Goal: Task Accomplishment & Management: Complete application form

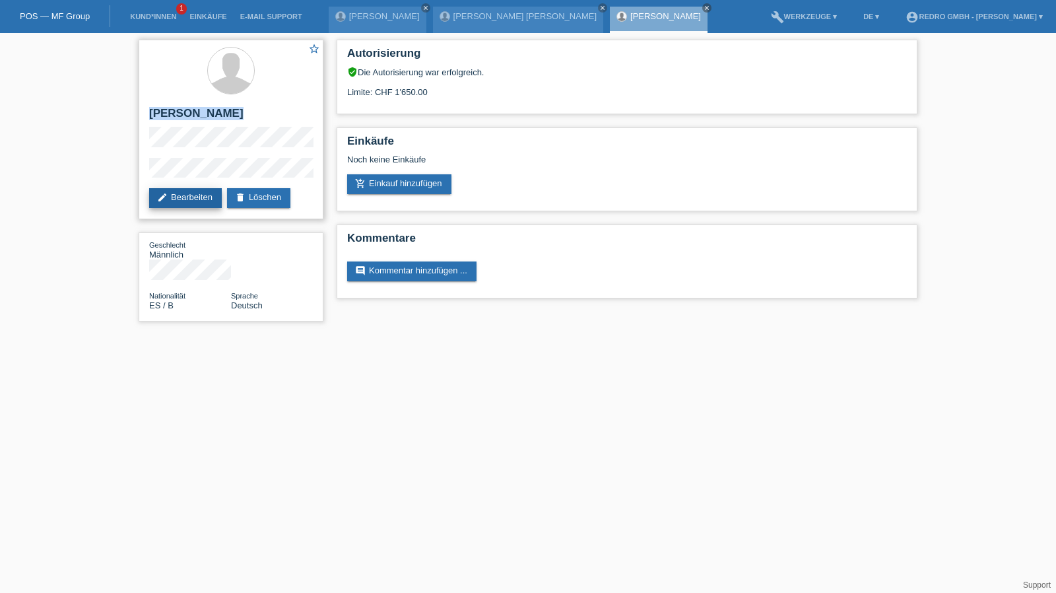
click at [180, 196] on link "edit Bearbeiten" at bounding box center [185, 198] width 73 height 20
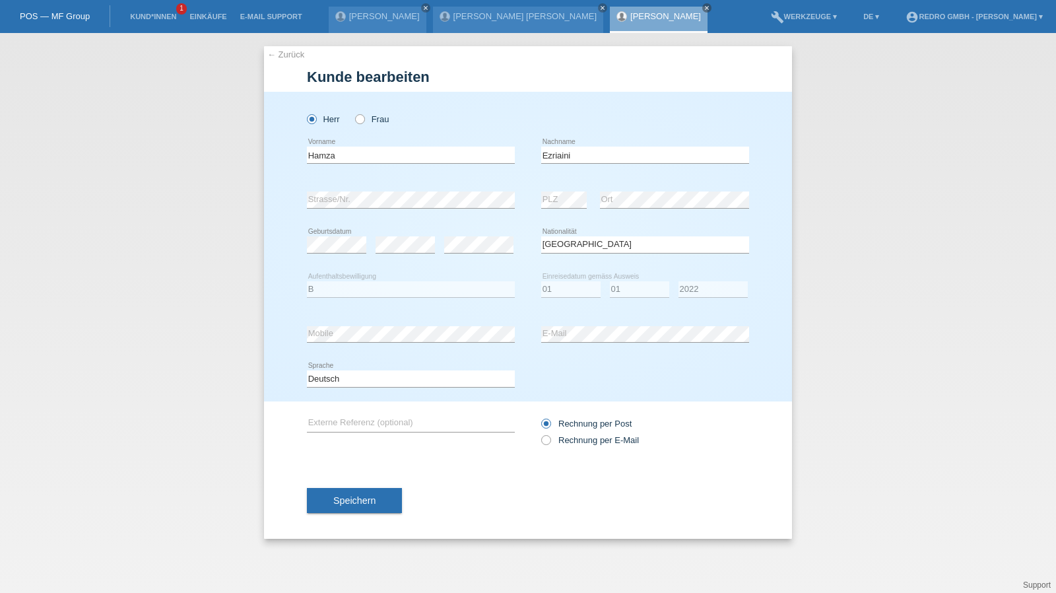
select select "ES"
select select "B"
select select "01"
select select "2022"
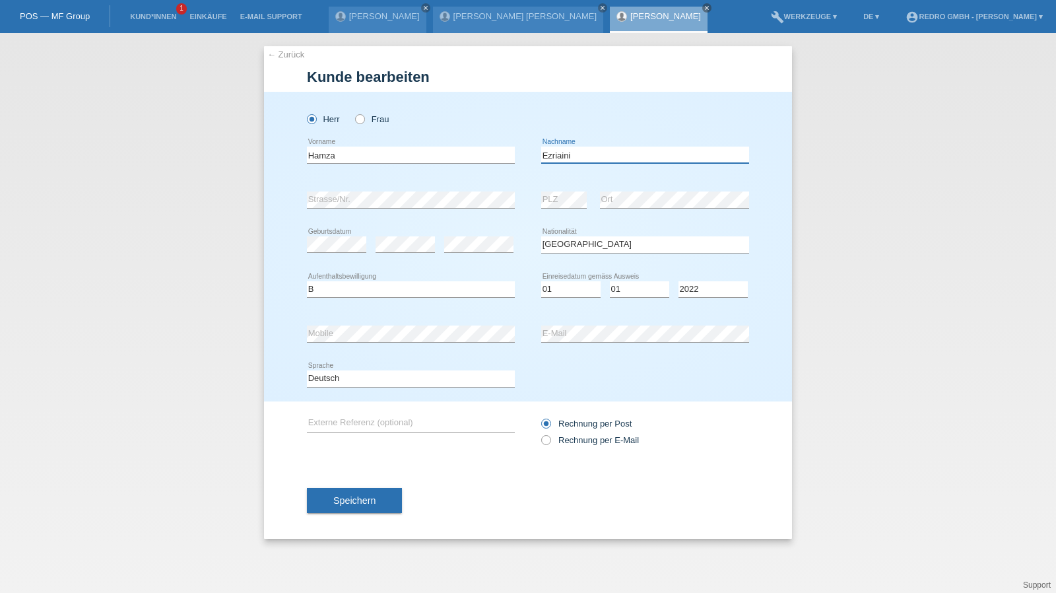
click at [632, 149] on input "Ezriaini" at bounding box center [645, 154] width 208 height 16
type input "Ezrihini Badri"
click at [566, 295] on select "Tag 01 02 03 04 05 06 07 08 09 10 11" at bounding box center [570, 289] width 59 height 16
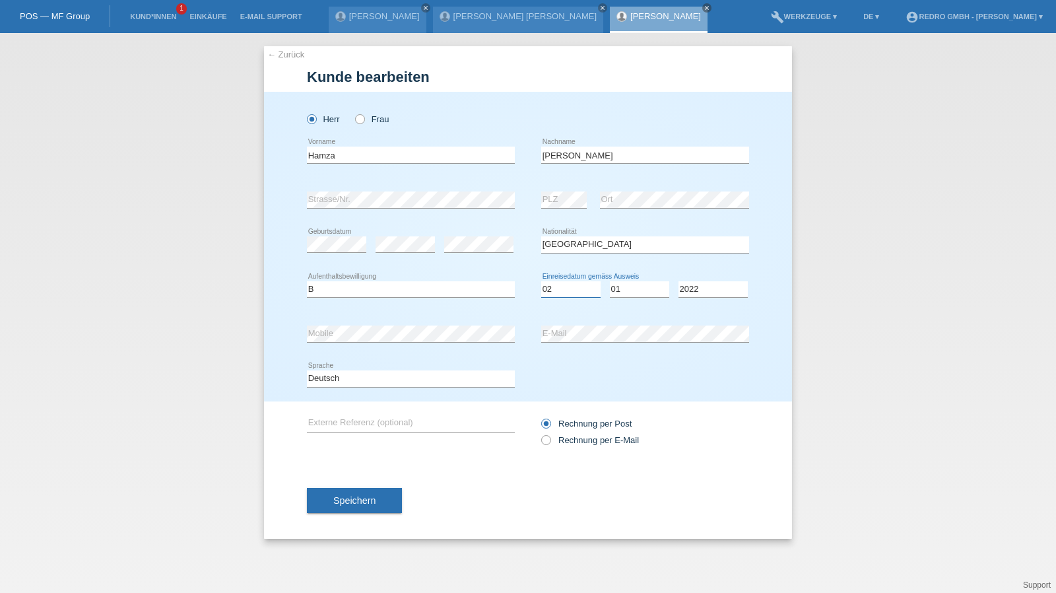
select select "07"
select select "06"
select select "2022"
click at [337, 504] on span "Speichern" at bounding box center [354, 500] width 42 height 11
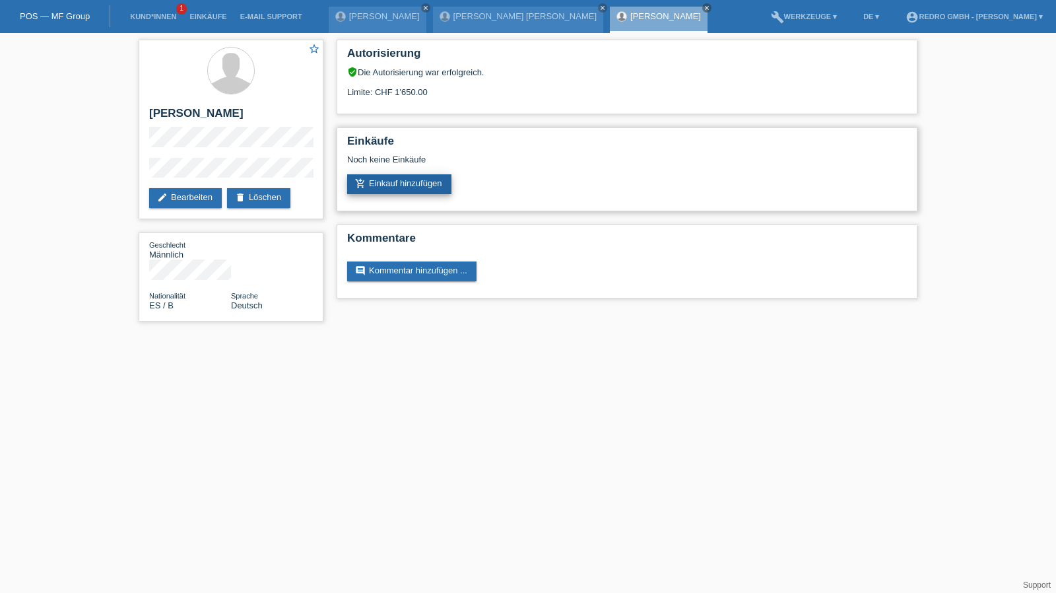
click at [383, 179] on link "add_shopping_cart Einkauf hinzufügen" at bounding box center [399, 184] width 104 height 20
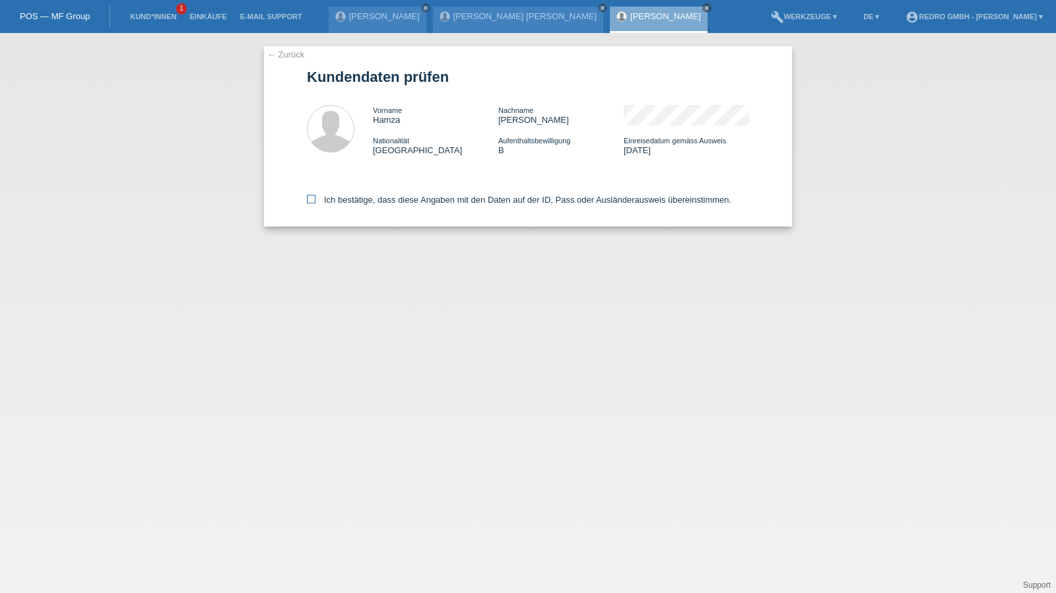
click at [366, 197] on label "Ich bestätige, dass diese Angaben mit den Daten auf der ID, Pass oder Ausländer…" at bounding box center [519, 200] width 424 height 10
click at [315, 197] on input "Ich bestätige, dass diese Angaben mit den Daten auf der ID, Pass oder Ausländer…" at bounding box center [311, 199] width 9 height 9
checkbox input "true"
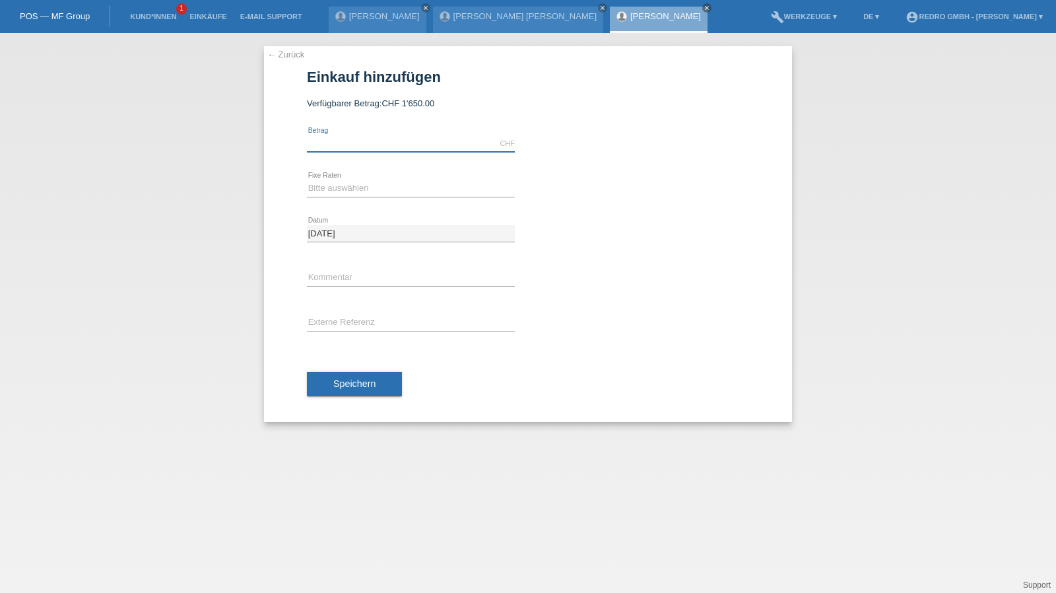
click at [379, 145] on input "text" at bounding box center [411, 143] width 208 height 16
click at [378, 145] on input "16560.00" at bounding box center [411, 143] width 208 height 16
type input "1650.00"
click at [328, 185] on select "Bitte auswählen 6 Raten 12 Raten 24 Raten 36 Raten" at bounding box center [411, 188] width 208 height 16
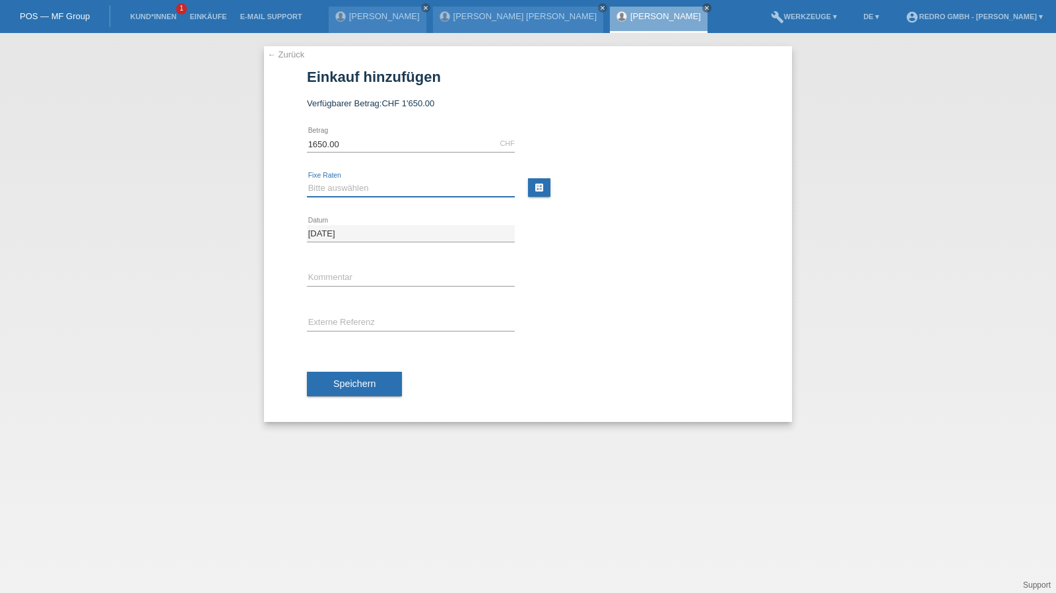
select select "584"
click at [307, 180] on select "Bitte auswählen 6 Raten 12 Raten 24 Raten 36 Raten" at bounding box center [411, 188] width 208 height 16
click at [341, 275] on input "text" at bounding box center [411, 278] width 208 height 16
type input "115145"
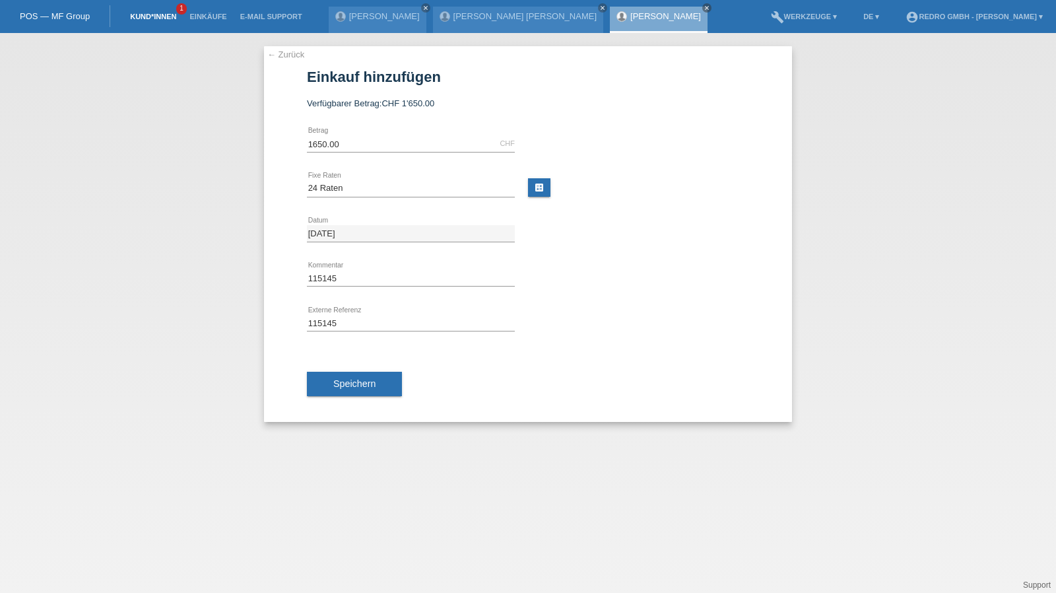
click at [144, 15] on link "Kund*innen" at bounding box center [152, 17] width 59 height 8
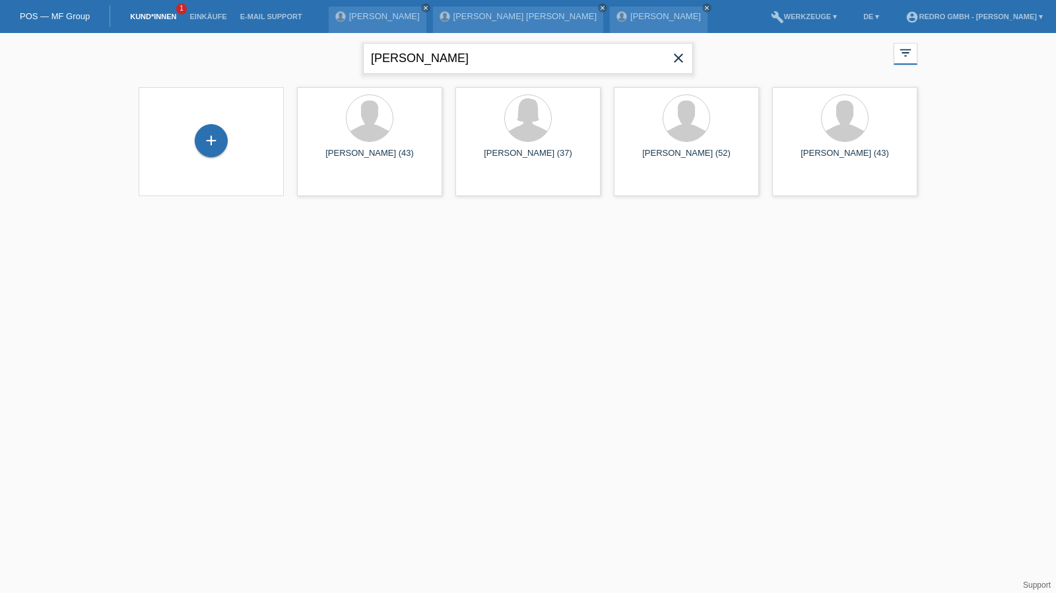
click at [428, 59] on input "palumbo" at bounding box center [528, 58] width 330 height 31
type input "marco can"
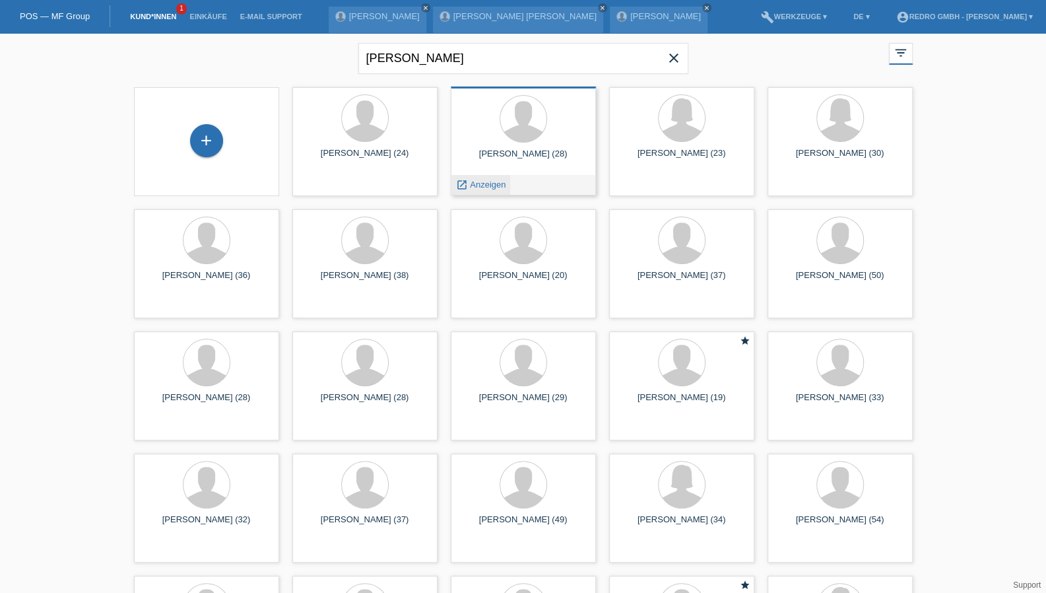
click at [479, 191] on div "launch Anzeigen" at bounding box center [480, 185] width 59 height 20
click at [480, 186] on span "Anzeigen" at bounding box center [488, 184] width 36 height 10
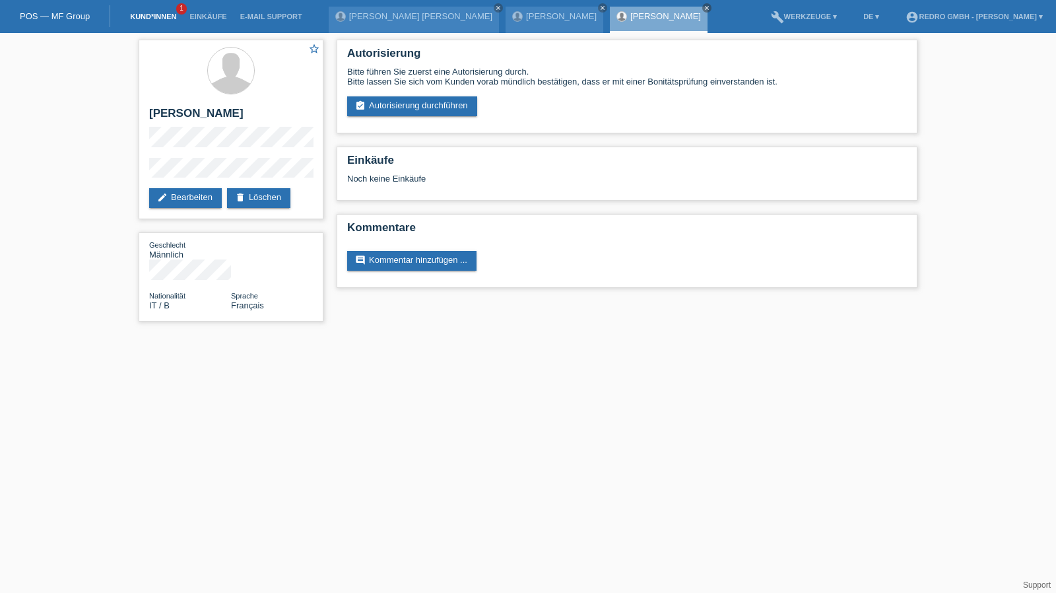
click at [152, 17] on link "Kund*innen" at bounding box center [152, 17] width 59 height 8
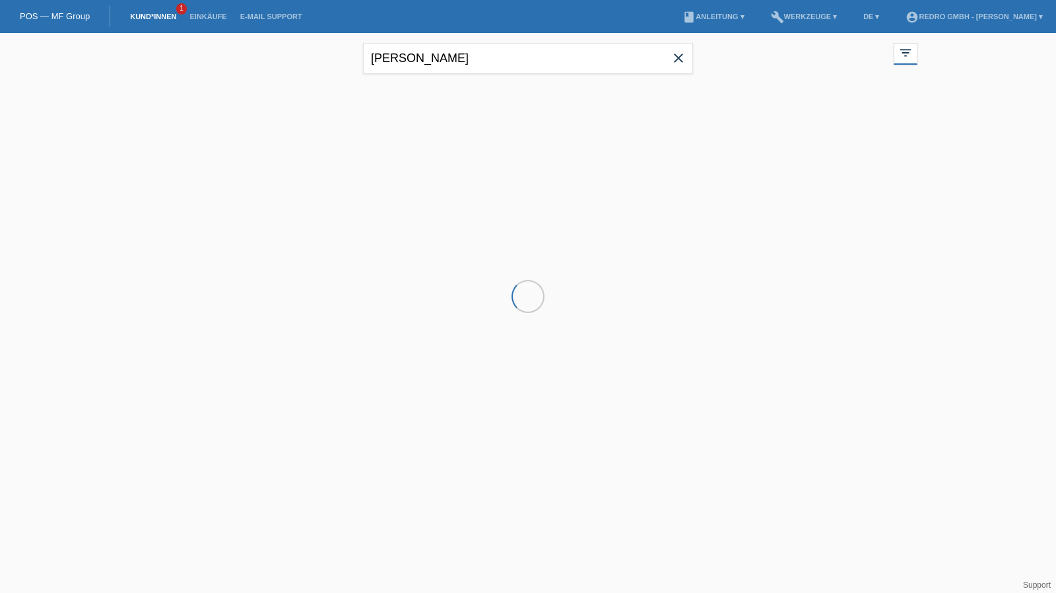
click at [454, 59] on input "marco can" at bounding box center [528, 58] width 330 height 31
drag, startPoint x: 0, startPoint y: 0, endPoint x: 454, endPoint y: 59, distance: 457.8
click at [454, 59] on input "marco can" at bounding box center [528, 58] width 330 height 31
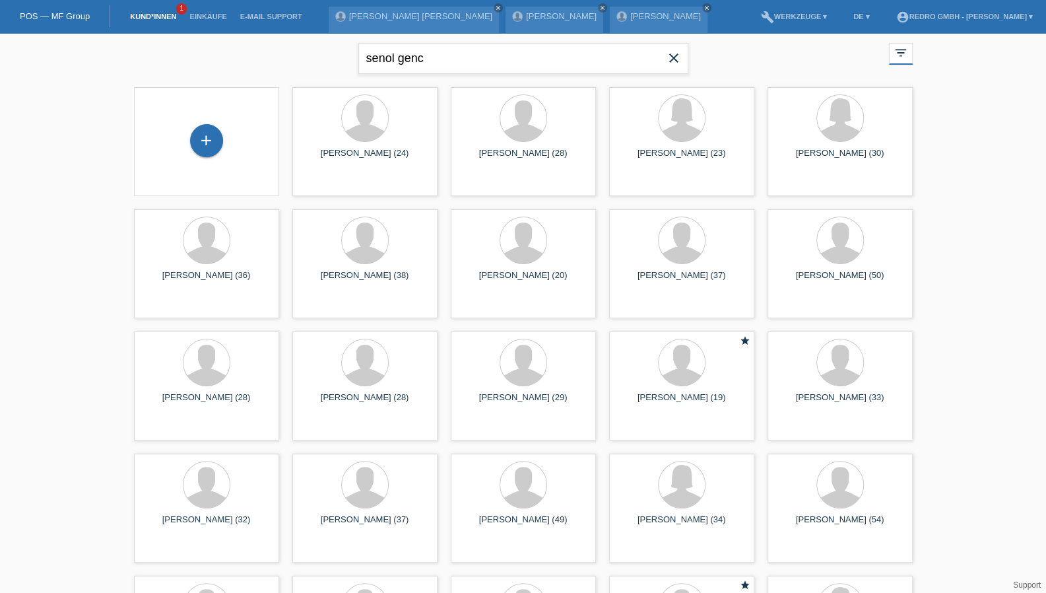
type input "senol genc"
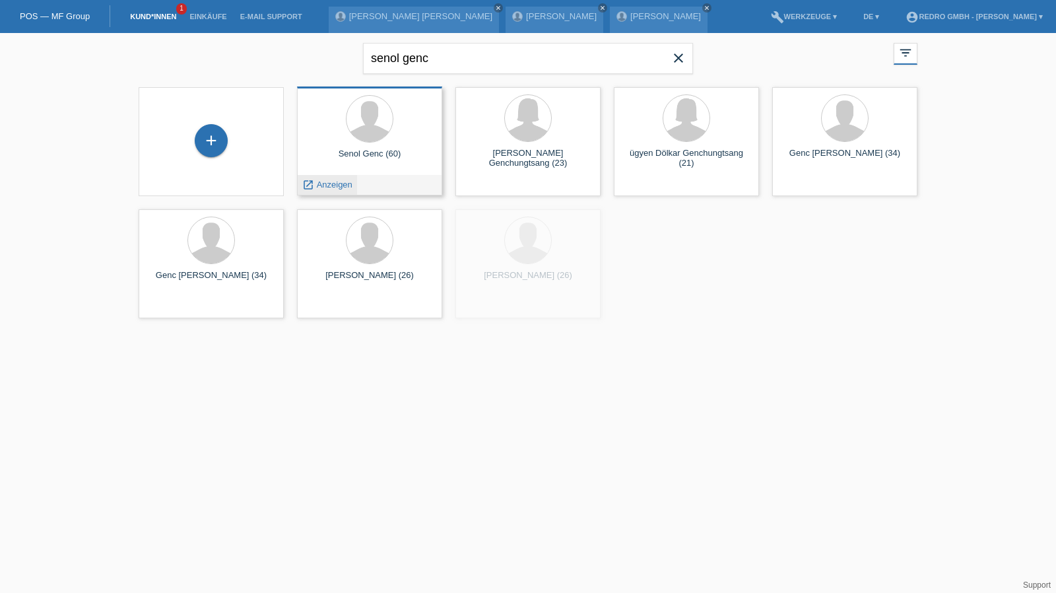
click at [329, 182] on span "Anzeigen" at bounding box center [335, 184] width 36 height 10
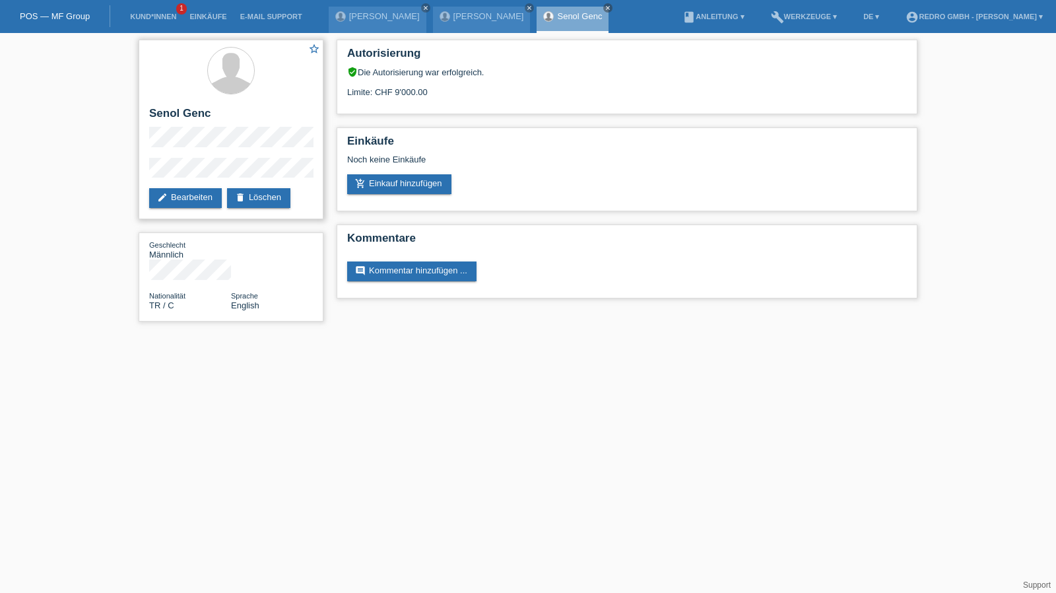
click at [198, 115] on h2 "Senol Genc" at bounding box center [231, 117] width 164 height 20
copy div "Senol Genc"
click at [144, 175] on div "star_border Senol Genc edit Bearbeiten delete Löschen" at bounding box center [231, 129] width 185 height 179
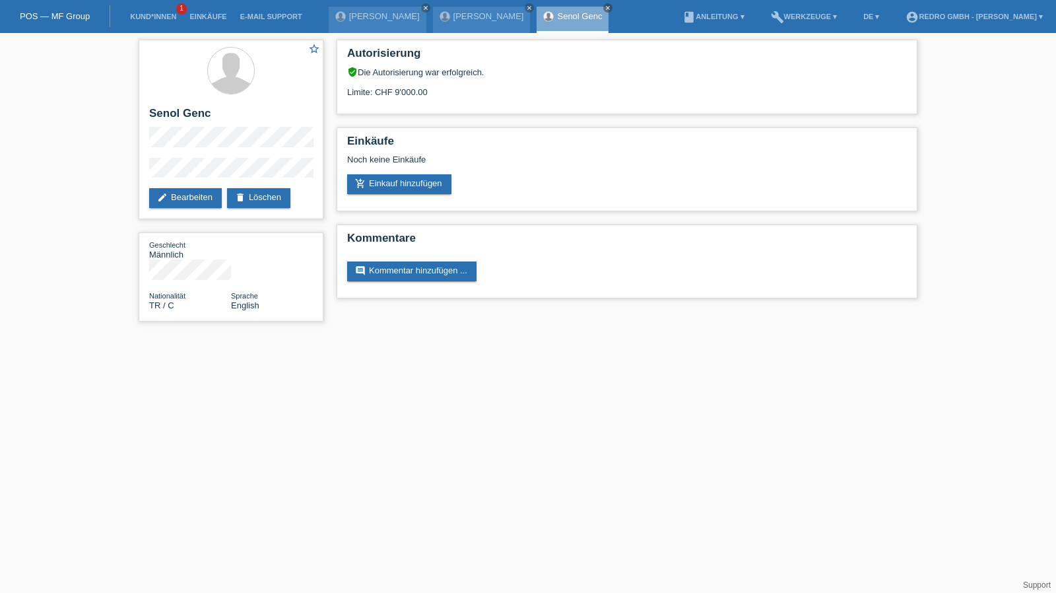
drag, startPoint x: 663, startPoint y: 358, endPoint x: 668, endPoint y: 354, distance: 7.0
click at [663, 335] on html "POS — MF Group Kund*innen 1 Einkäufe E-Mail Support Hamza Ezriaini close close" at bounding box center [528, 167] width 1056 height 335
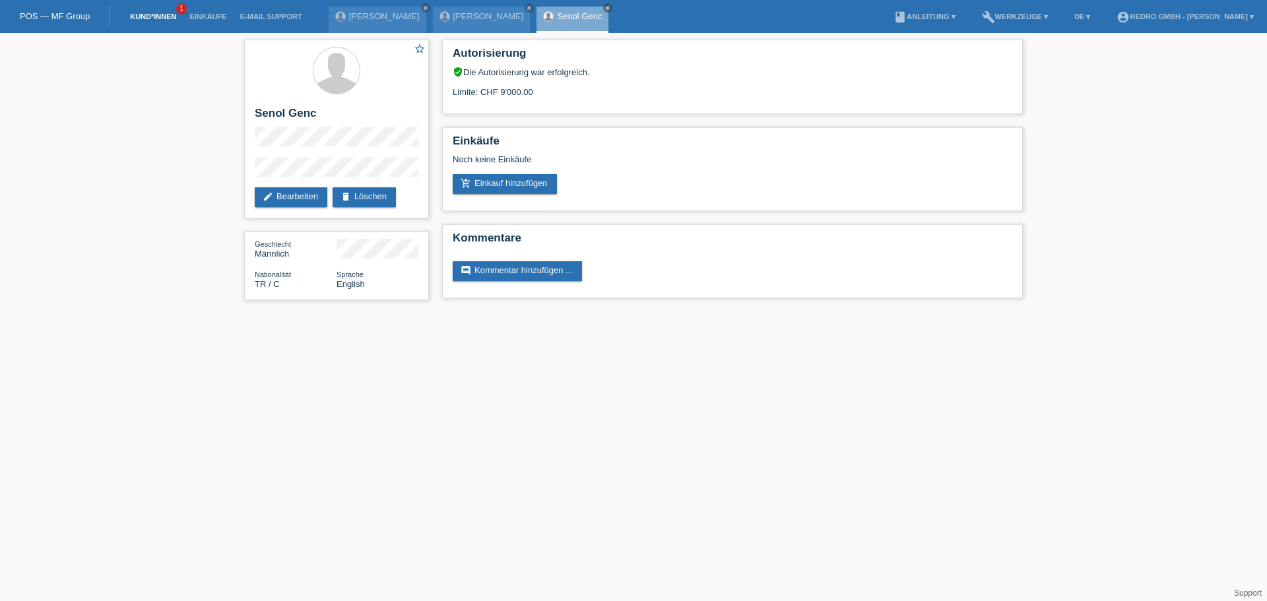
click at [173, 18] on link "Kund*innen" at bounding box center [152, 17] width 59 height 8
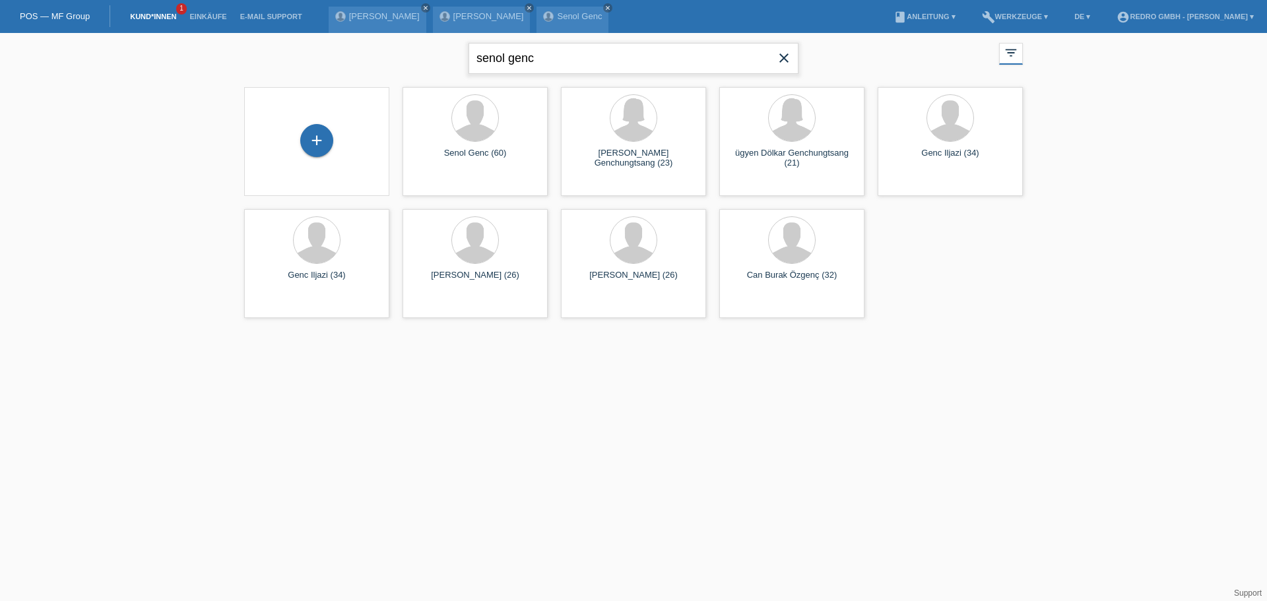
click at [548, 61] on input "senol genc" at bounding box center [634, 58] width 330 height 31
type input "[PERSON_NAME]"
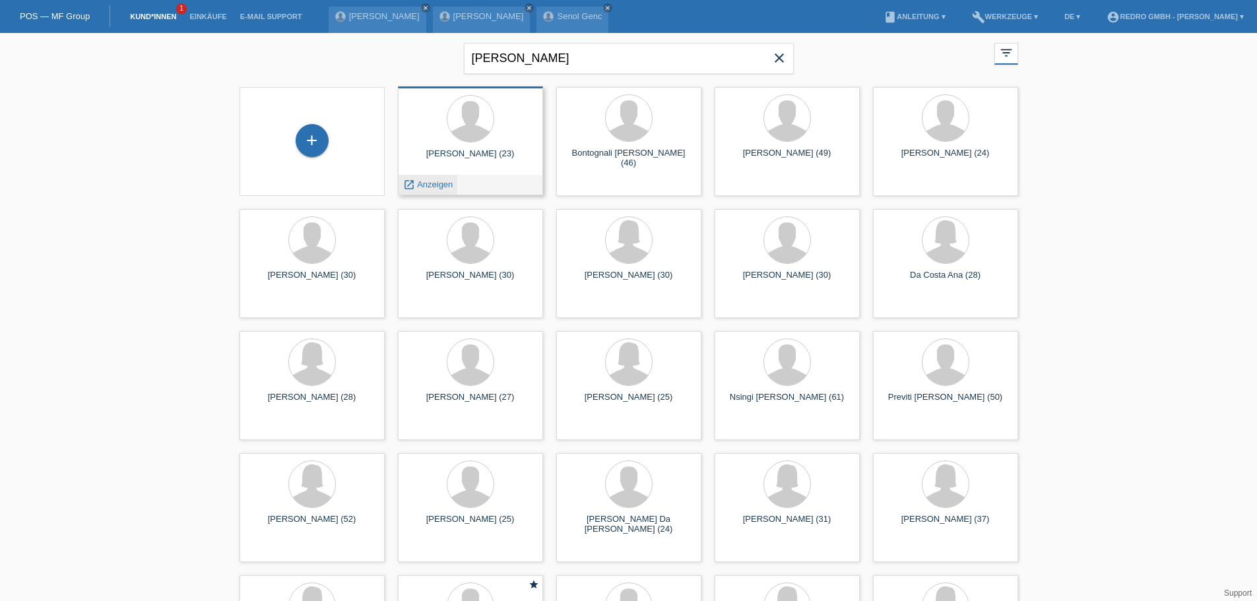
click at [443, 186] on span "Anzeigen" at bounding box center [435, 184] width 36 height 10
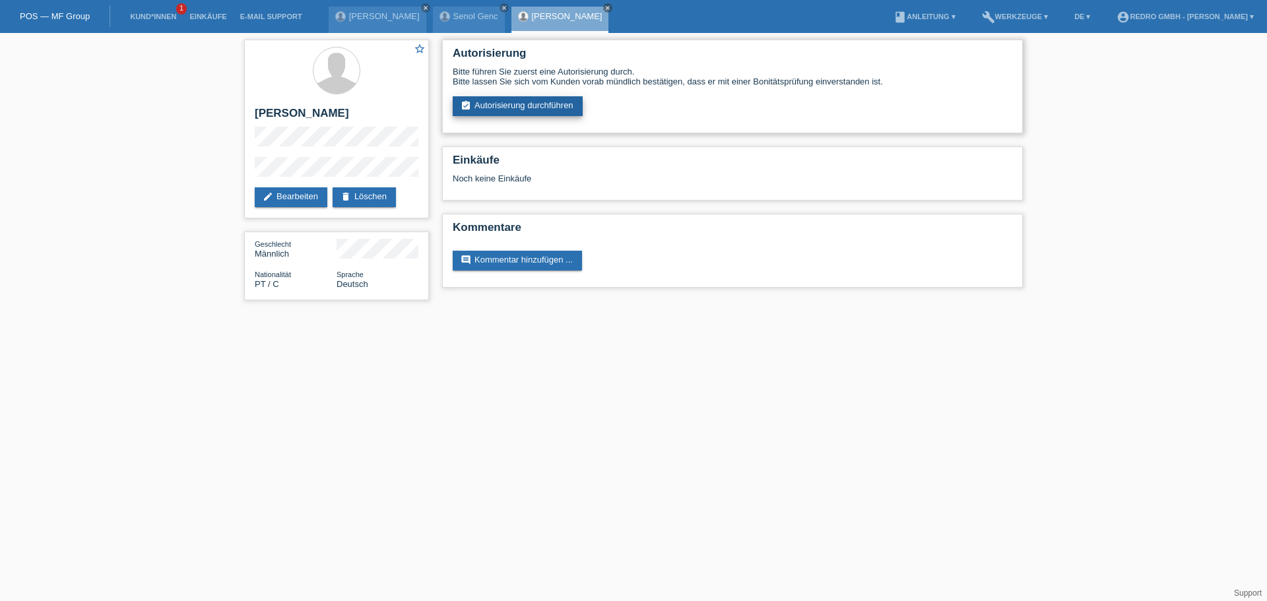
click at [554, 102] on link "assignment_turned_in Autorisierung durchführen" at bounding box center [518, 106] width 130 height 20
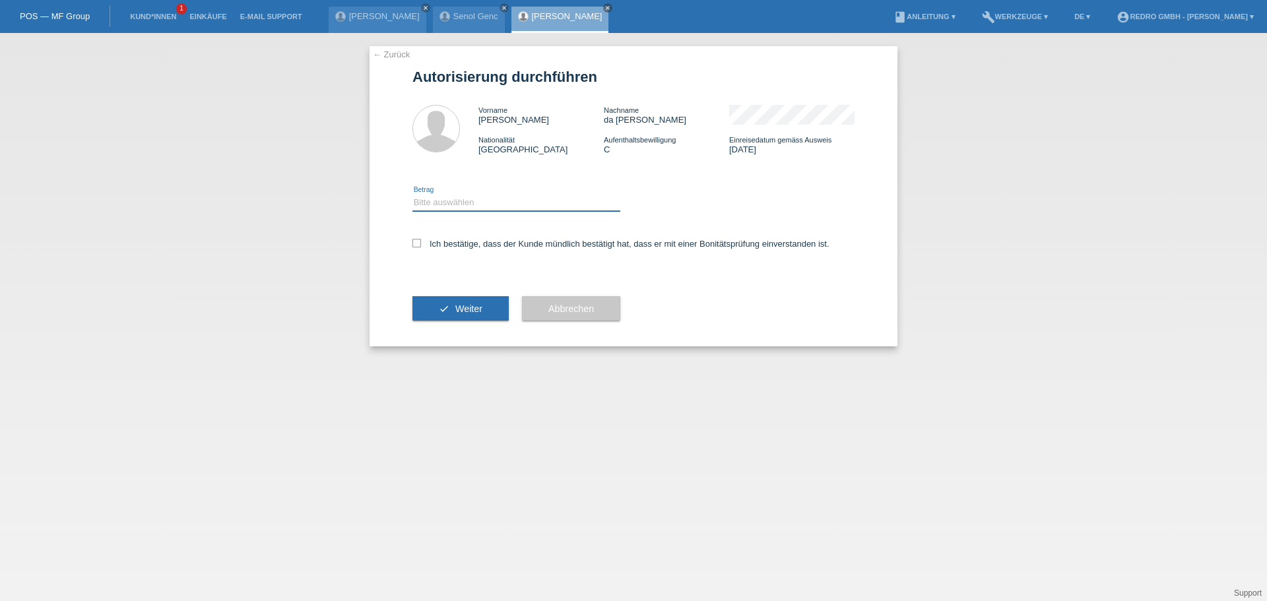
click at [504, 205] on select "Bitte auswählen CHF 1.00 - CHF 499.00 CHF 500.00 - CHF 1'999.00 CHF 2'000.00 - …" at bounding box center [516, 203] width 208 height 16
select select "1"
click at [412, 195] on select "Bitte auswählen CHF 1.00 - CHF 499.00 CHF 500.00 - CHF 1'999.00 CHF 2'000.00 - …" at bounding box center [516, 203] width 208 height 16
click at [472, 245] on label "Ich bestätige, dass der Kunde mündlich bestätigt hat, dass er mit einer Bonität…" at bounding box center [620, 244] width 417 height 10
click at [421, 245] on input "Ich bestätige, dass der Kunde mündlich bestätigt hat, dass er mit einer Bonität…" at bounding box center [416, 243] width 9 height 9
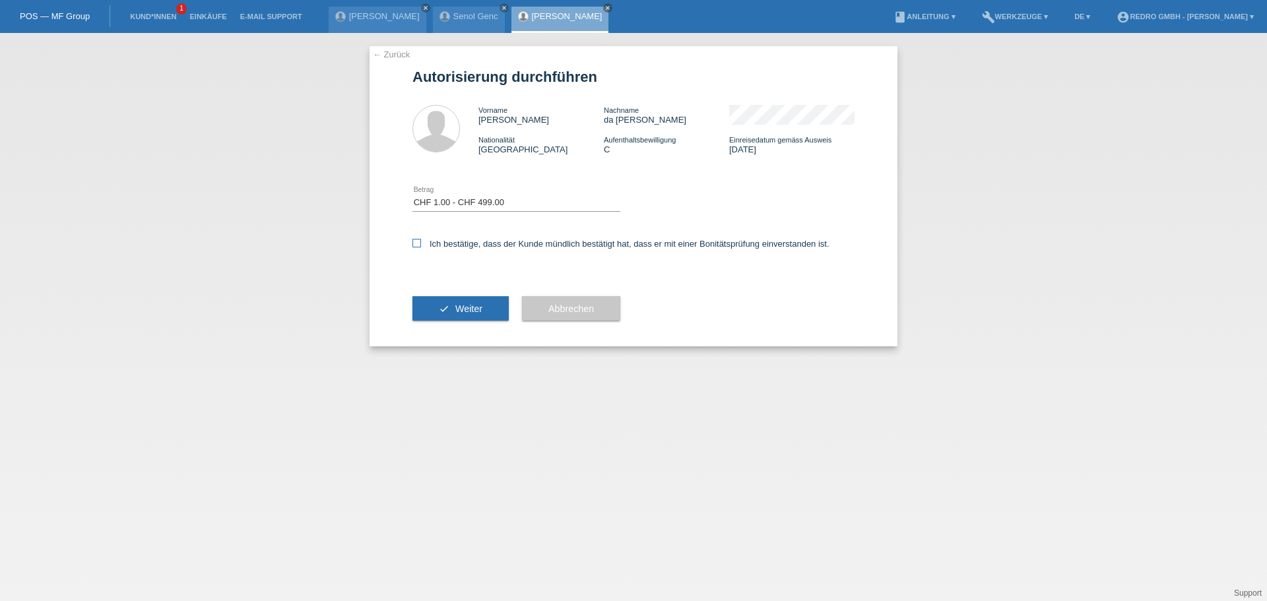
checkbox input "true"
click at [461, 313] on span "Weiter" at bounding box center [468, 309] width 27 height 11
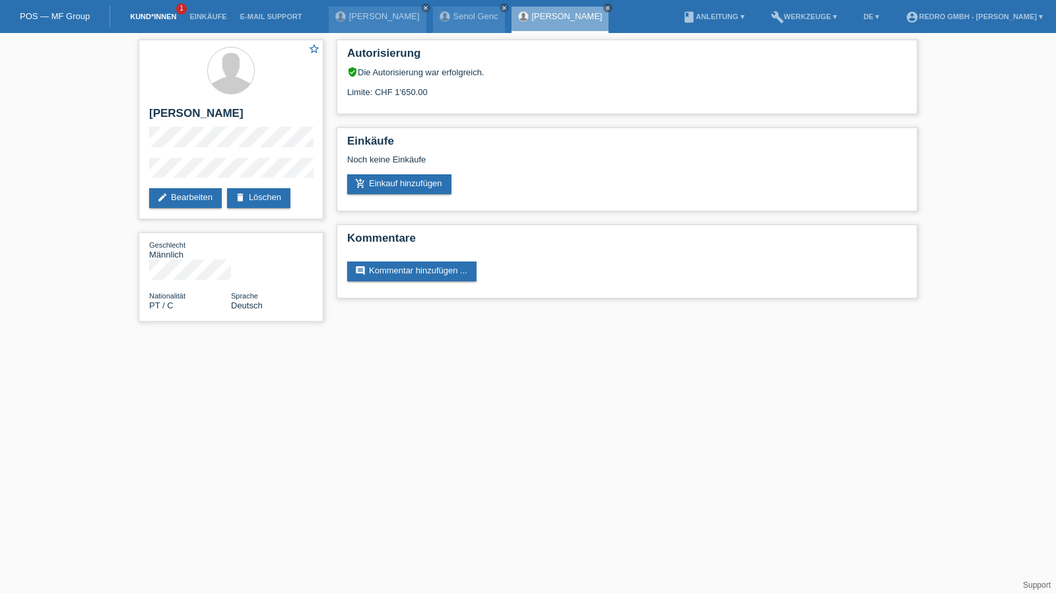
click at [168, 14] on link "Kund*innen" at bounding box center [152, 17] width 59 height 8
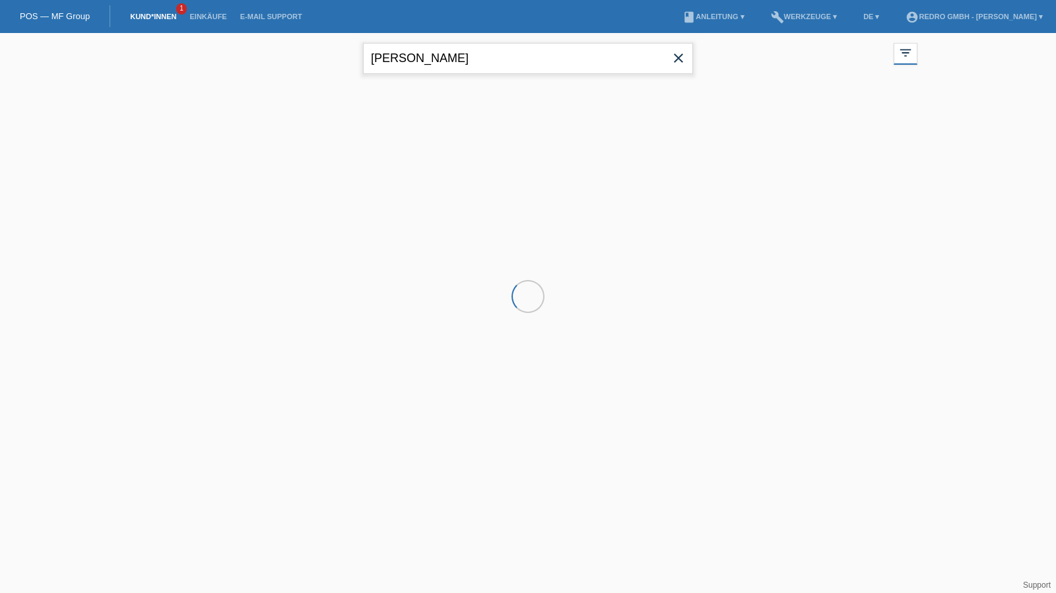
click at [494, 59] on input "[PERSON_NAME]" at bounding box center [528, 58] width 330 height 31
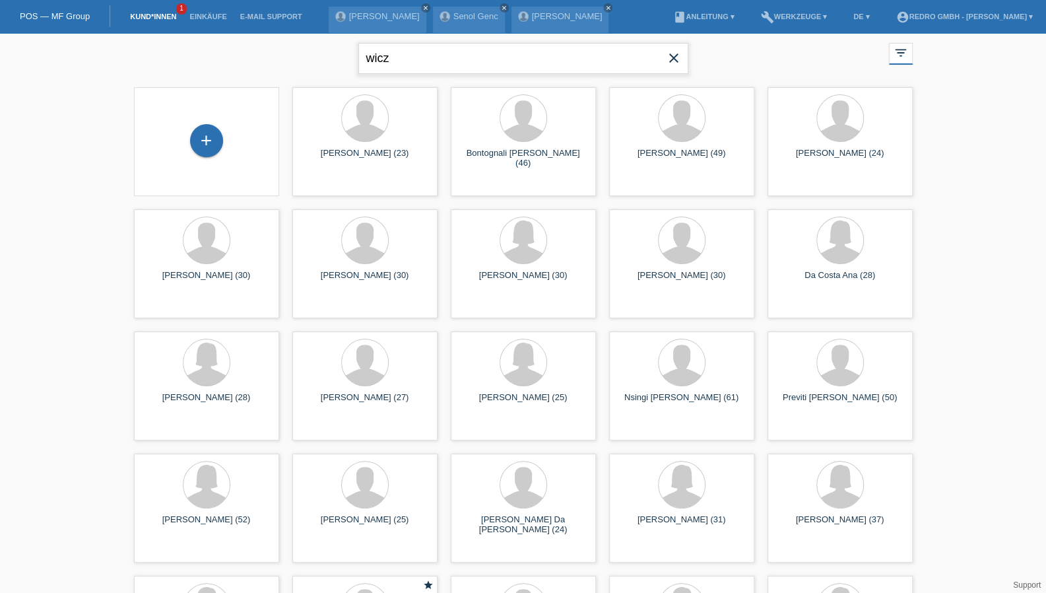
type input "wicz"
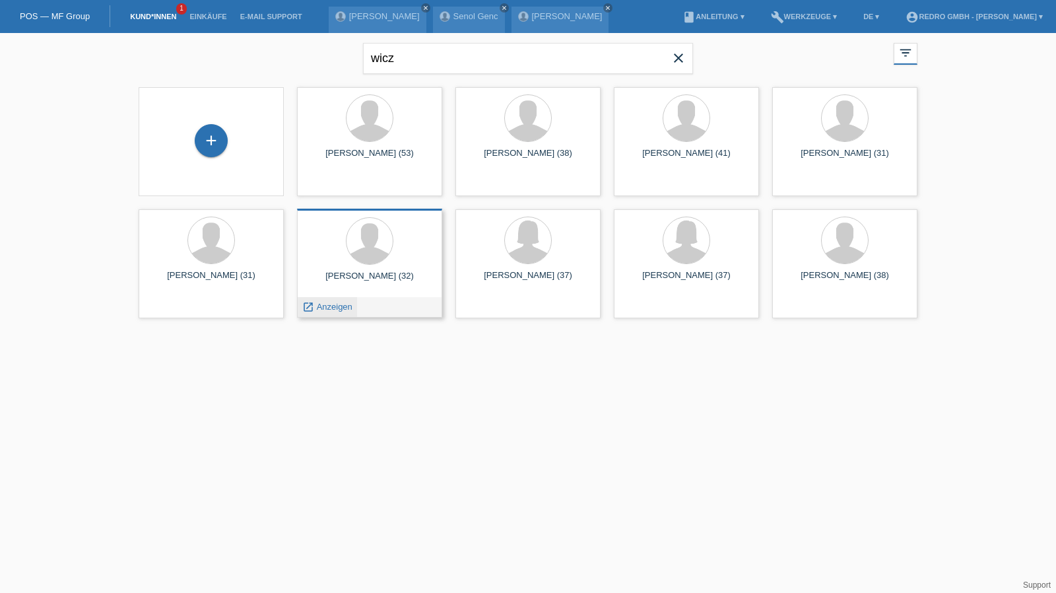
click at [332, 304] on span "Anzeigen" at bounding box center [335, 307] width 36 height 10
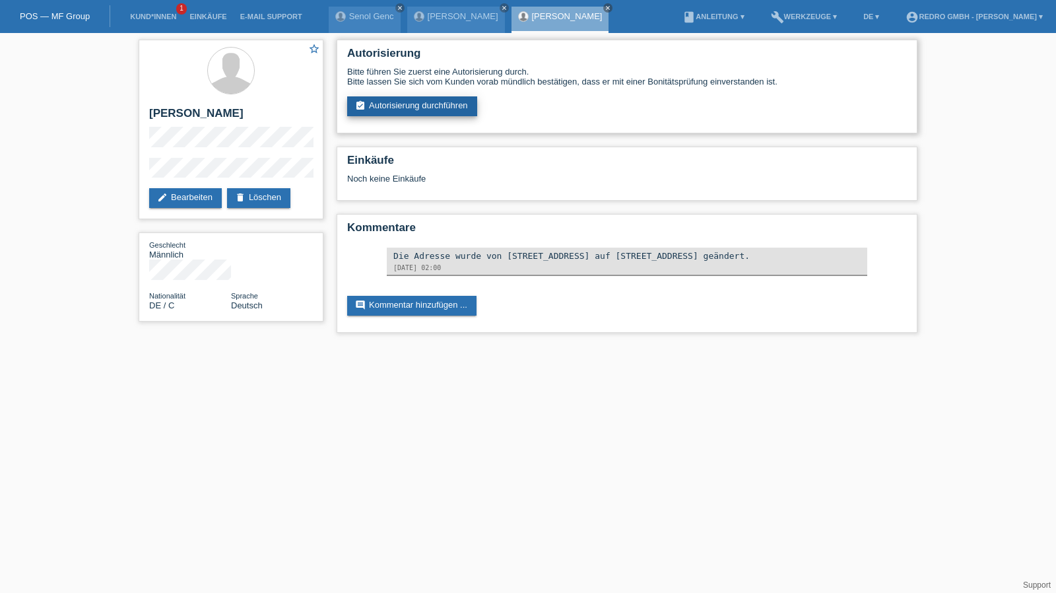
click at [389, 111] on link "assignment_turned_in Autorisierung durchführen" at bounding box center [412, 106] width 130 height 20
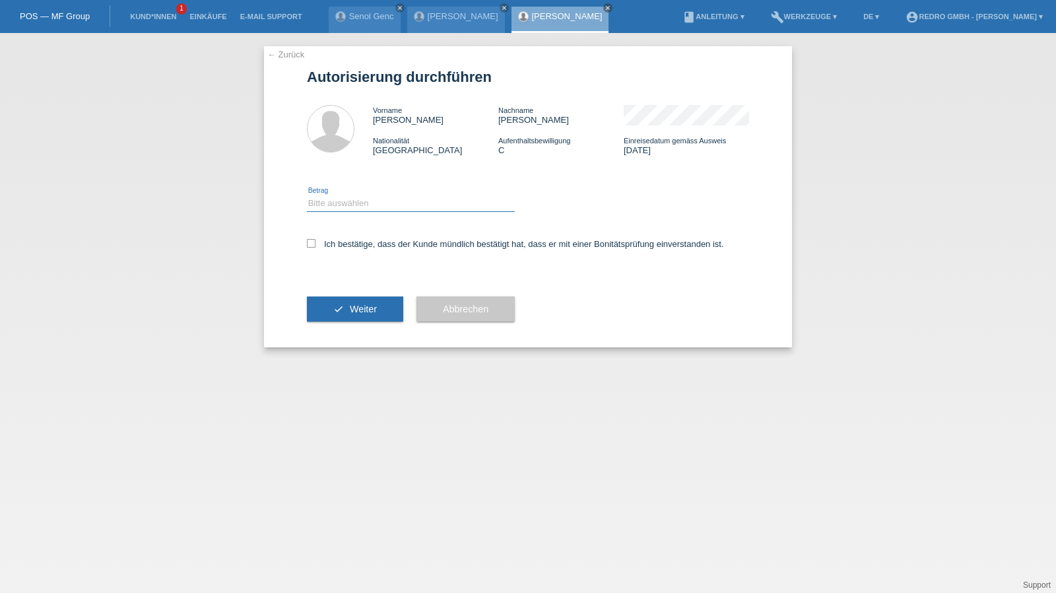
click at [385, 205] on select "Bitte auswählen CHF 1.00 - CHF 499.00 CHF 500.00 - CHF 1'999.00 CHF 2'000.00 - …" at bounding box center [411, 203] width 208 height 16
select select "1"
click at [307, 195] on select "Bitte auswählen CHF 1.00 - CHF 499.00 CHF 500.00 - CHF 1'999.00 CHF 2'000.00 - …" at bounding box center [411, 203] width 208 height 16
click at [368, 250] on div "Ich bestätige, dass der Kunde mündlich bestätigt hat, dass er mit einer Bonität…" at bounding box center [528, 248] width 442 height 45
click at [373, 244] on label "Ich bestätige, dass der Kunde mündlich bestätigt hat, dass er mit einer Bonität…" at bounding box center [515, 244] width 417 height 10
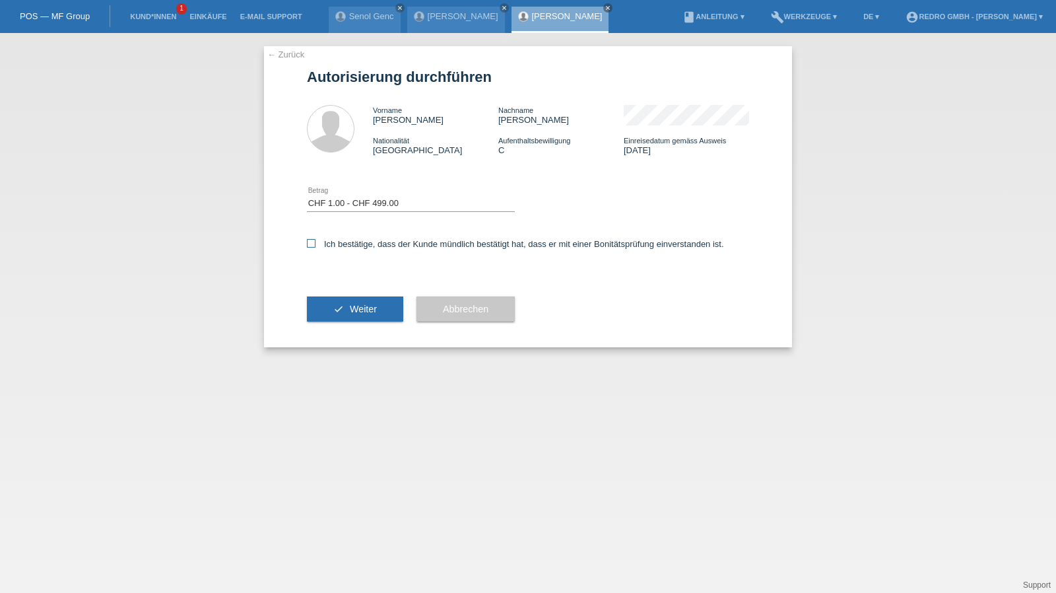
click at [315, 244] on input "Ich bestätige, dass der Kunde mündlich bestätigt hat, dass er mit einer Bonität…" at bounding box center [311, 243] width 9 height 9
checkbox input "true"
click at [348, 315] on button "check Weiter" at bounding box center [355, 308] width 96 height 25
